Goal: Task Accomplishment & Management: Manage account settings

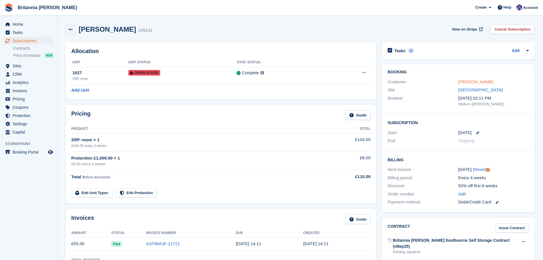
click at [466, 81] on link "Mark Overty" at bounding box center [476, 81] width 35 height 5
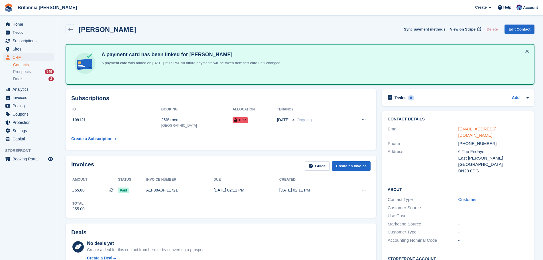
click at [480, 129] on link "moverty@aol.com" at bounding box center [478, 131] width 38 height 11
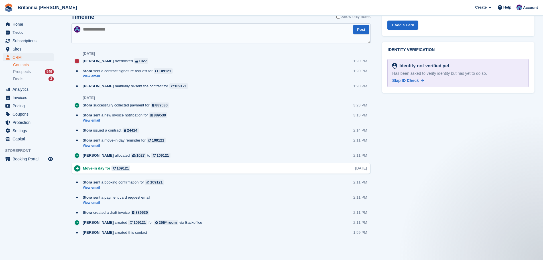
scroll to position [176, 0]
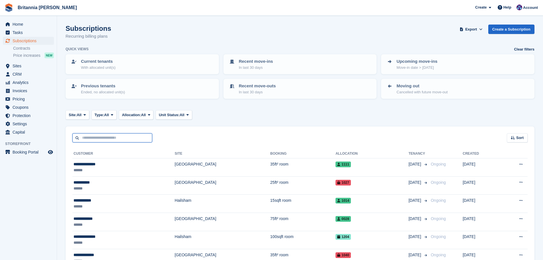
click at [94, 142] on input "text" at bounding box center [112, 137] width 80 height 9
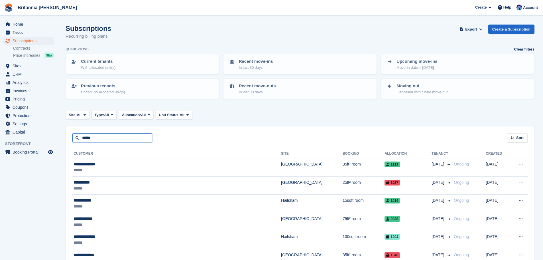
type input "******"
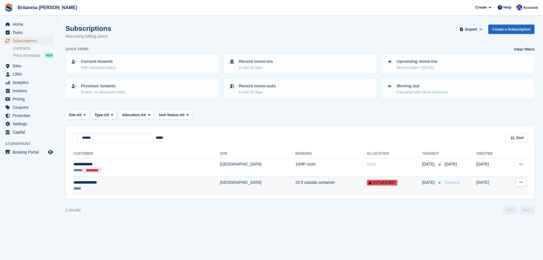
drag, startPoint x: 263, startPoint y: 187, endPoint x: 293, endPoint y: 179, distance: 31.2
click at [296, 187] on td "20 ft outside container" at bounding box center [331, 185] width 71 height 18
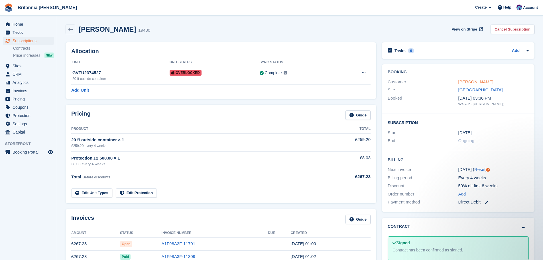
click at [485, 83] on link "[PERSON_NAME]" at bounding box center [476, 81] width 35 height 5
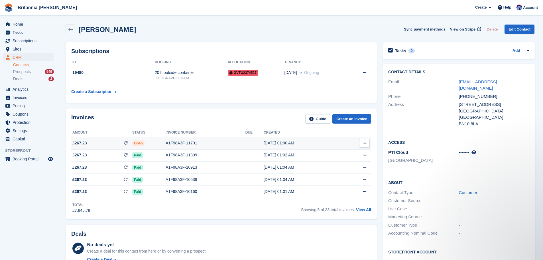
click at [173, 143] on div "A1F98A3F-11701" at bounding box center [206, 143] width 80 height 6
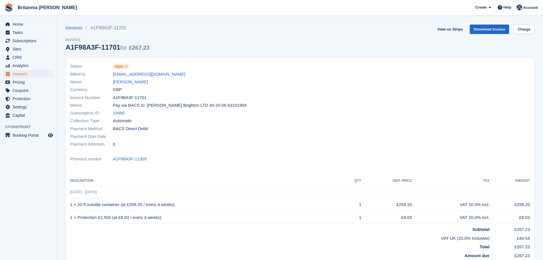
click at [123, 65] on span "Open" at bounding box center [119, 66] width 9 height 5
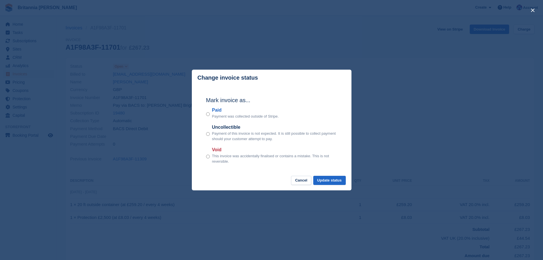
click at [228, 113] on label "Paid" at bounding box center [245, 110] width 67 height 7
click at [217, 108] on label "Paid" at bounding box center [245, 110] width 67 height 7
click at [335, 182] on button "Update status" at bounding box center [329, 180] width 33 height 9
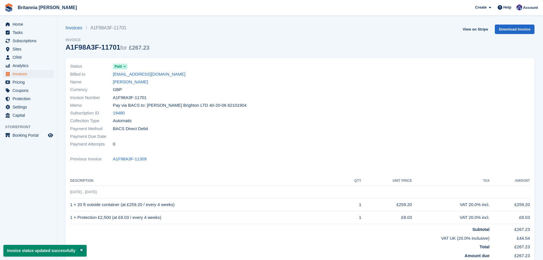
click at [139, 82] on link "[PERSON_NAME]" at bounding box center [130, 82] width 35 height 7
